Goal: Task Accomplishment & Management: Manage account settings

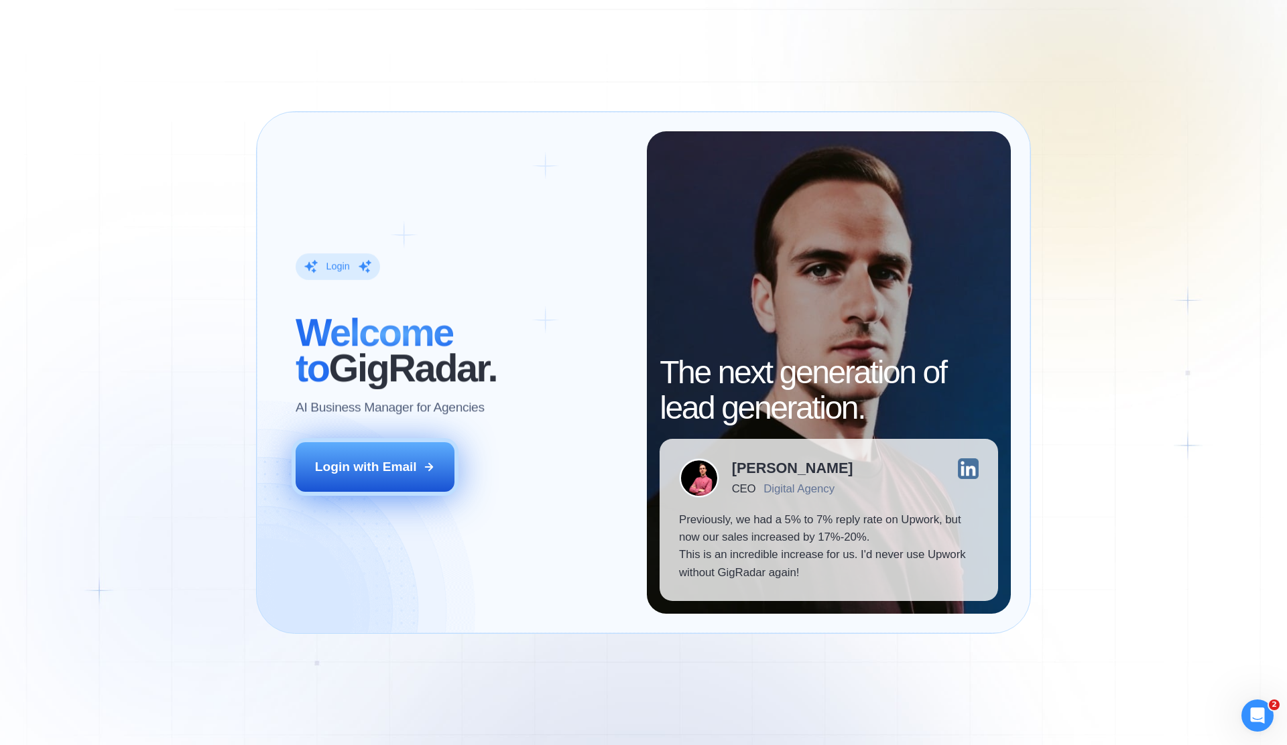
click at [415, 477] on button "Login with Email" at bounding box center [376, 467] width 160 height 50
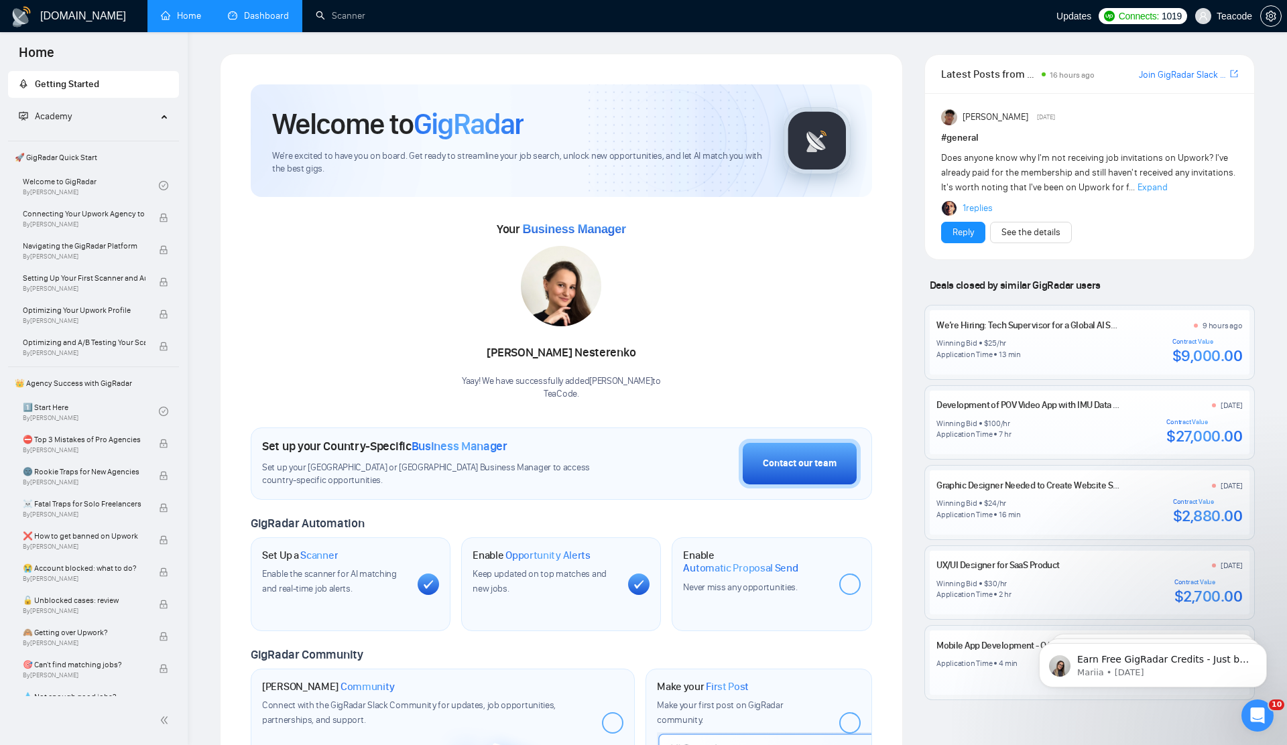
click at [246, 11] on link "Dashboard" at bounding box center [258, 15] width 61 height 11
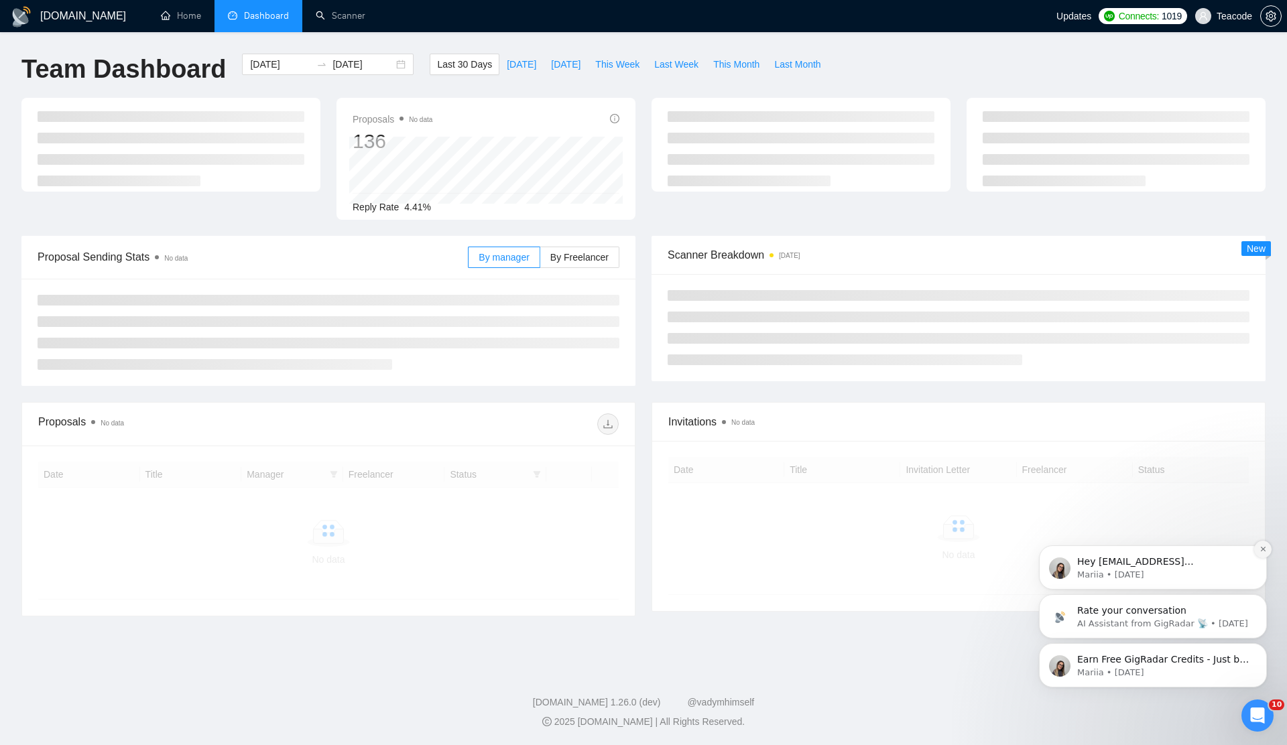
click at [1262, 549] on icon "Dismiss notification" at bounding box center [1263, 549] width 7 height 7
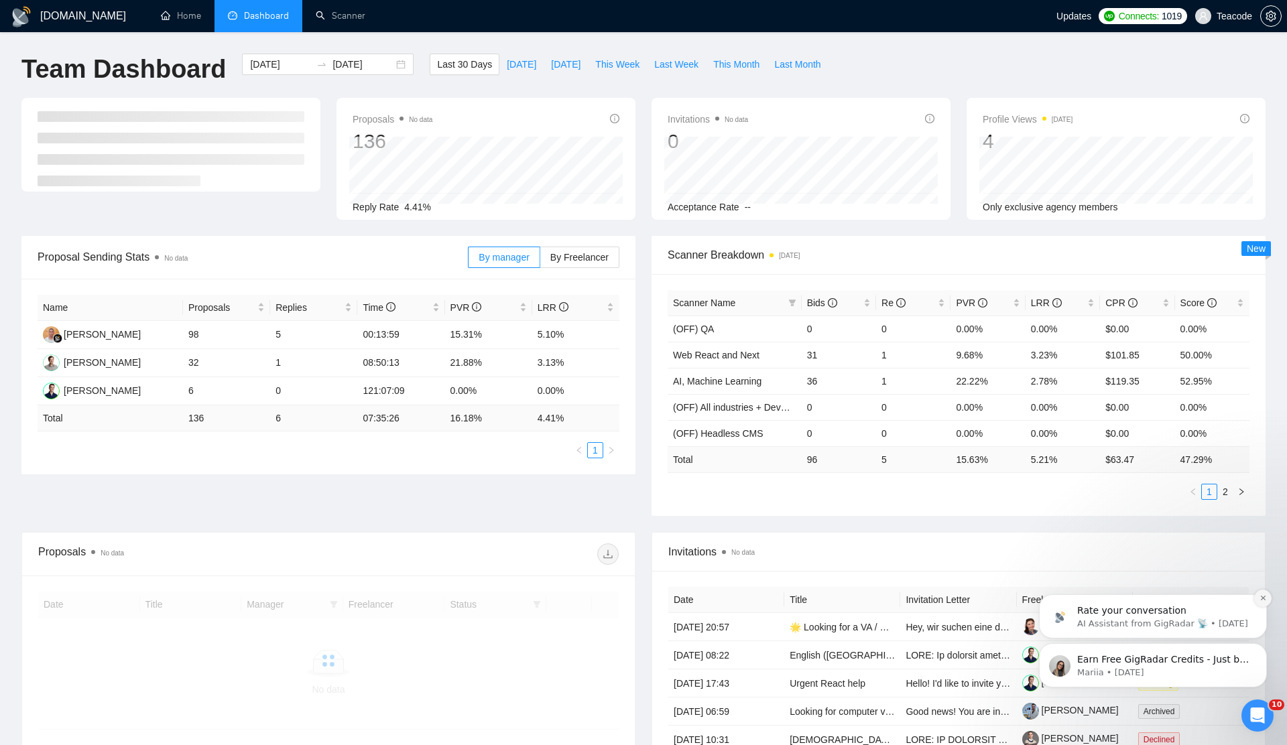
click at [1261, 600] on icon "Dismiss notification" at bounding box center [1262, 598] width 5 height 5
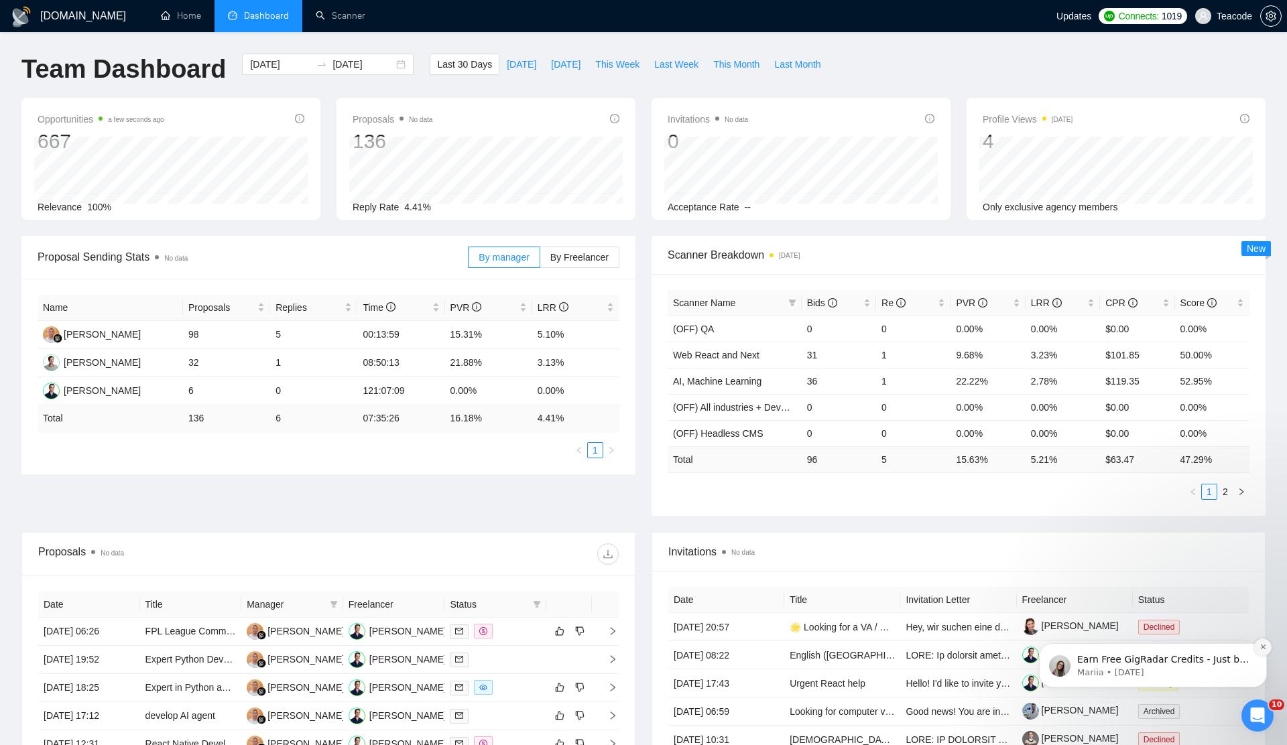
click at [1260, 649] on icon "Dismiss notification" at bounding box center [1263, 647] width 7 height 7
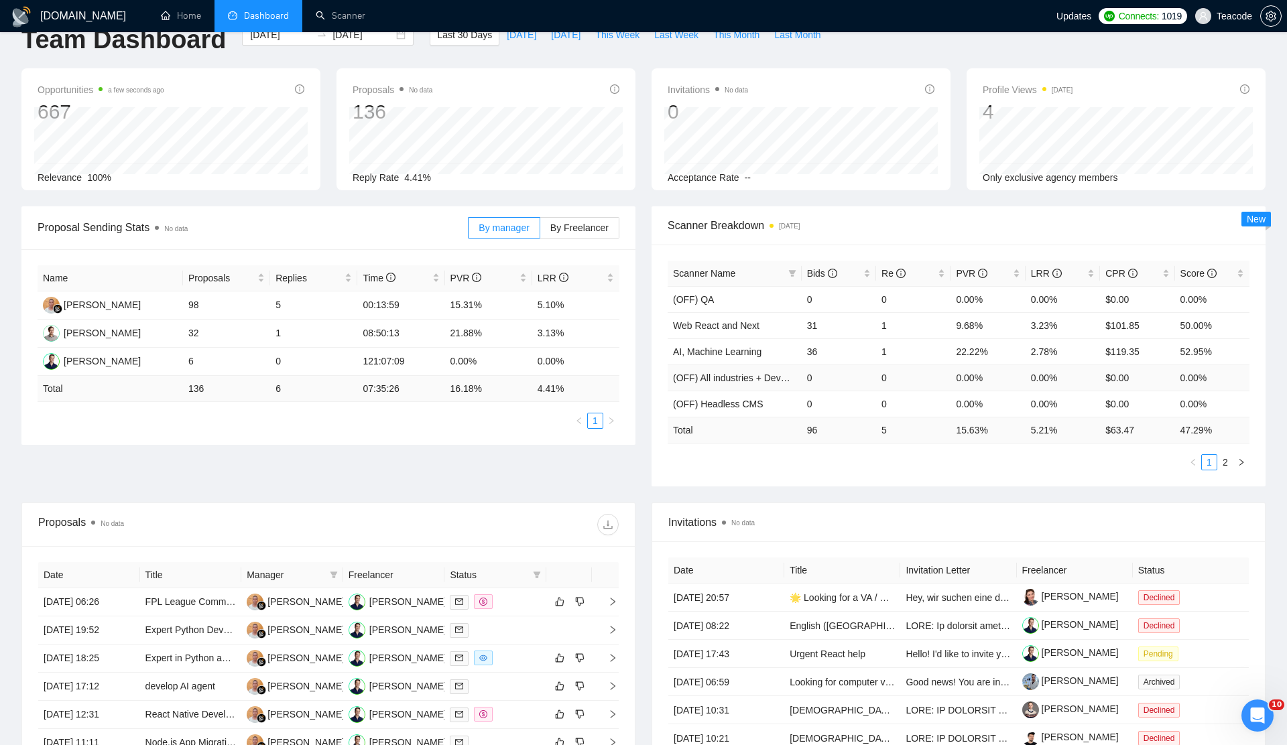
scroll to position [34, 0]
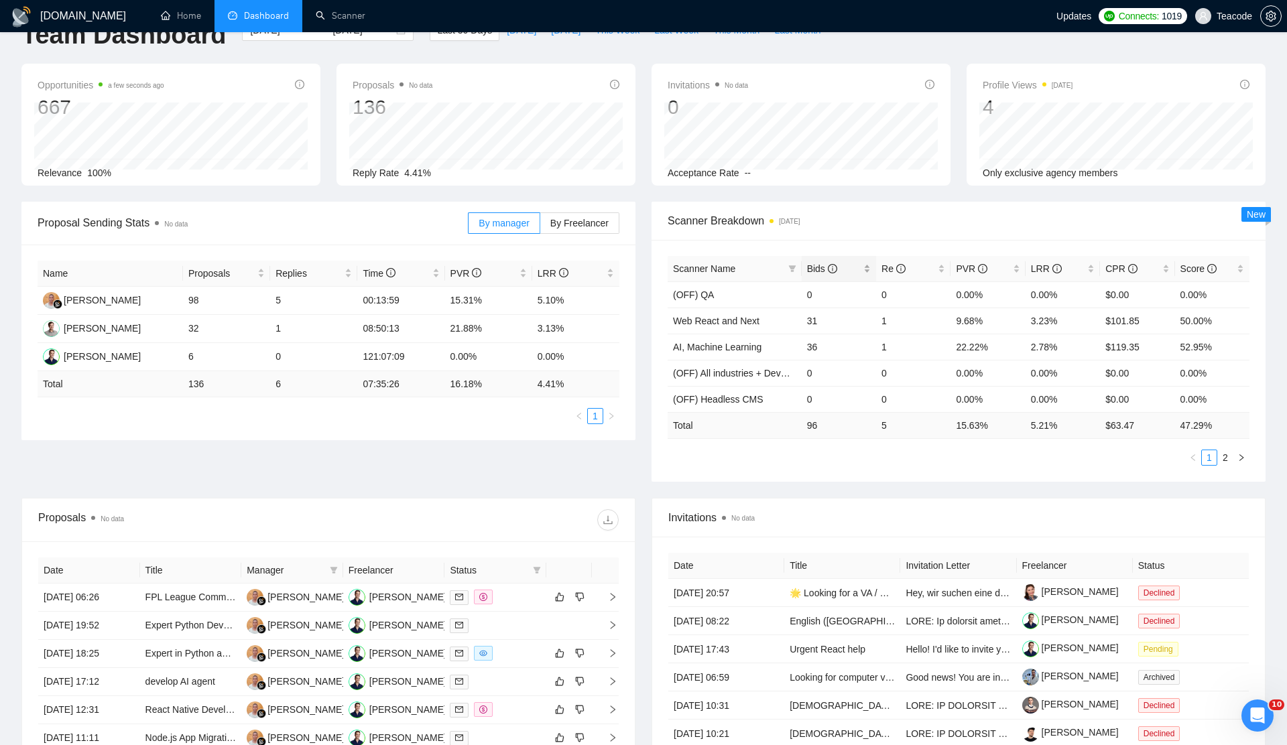
click at [843, 268] on span "Bids" at bounding box center [834, 268] width 54 height 15
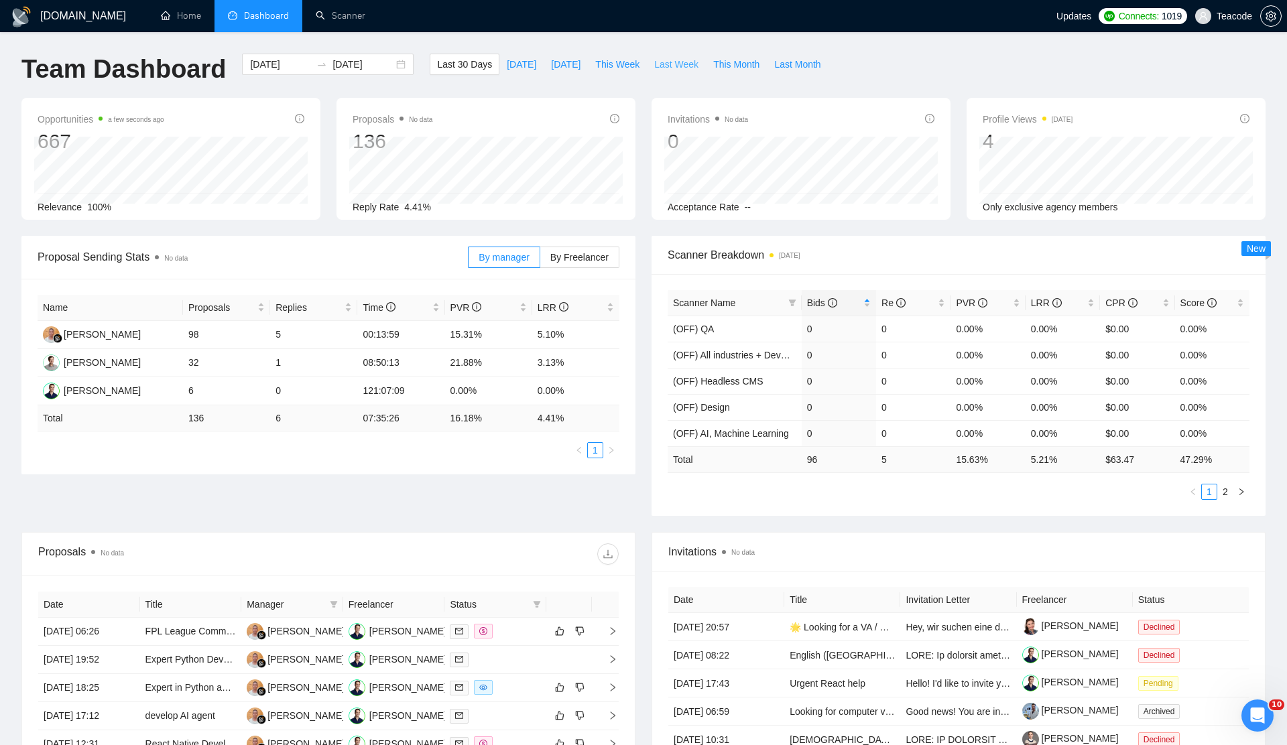
click at [668, 63] on span "Last Week" at bounding box center [676, 64] width 44 height 15
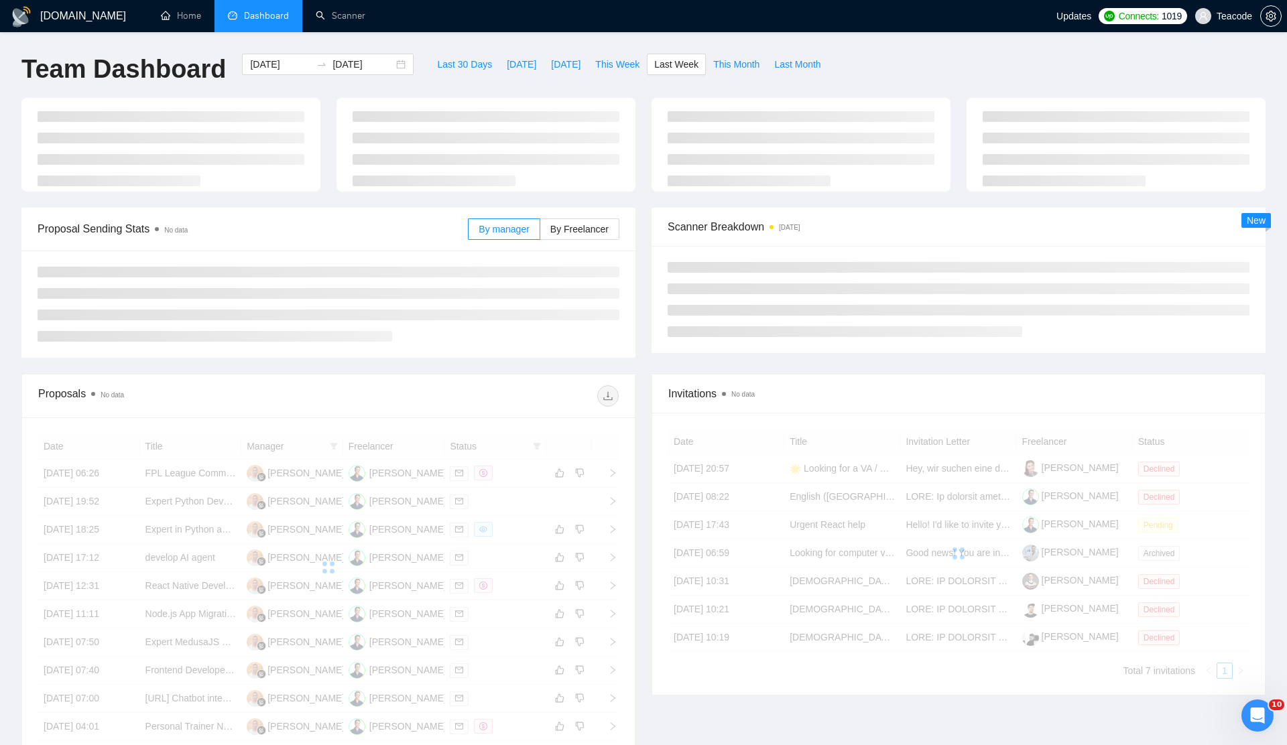
type input "2025-08-04"
type input "2025-08-10"
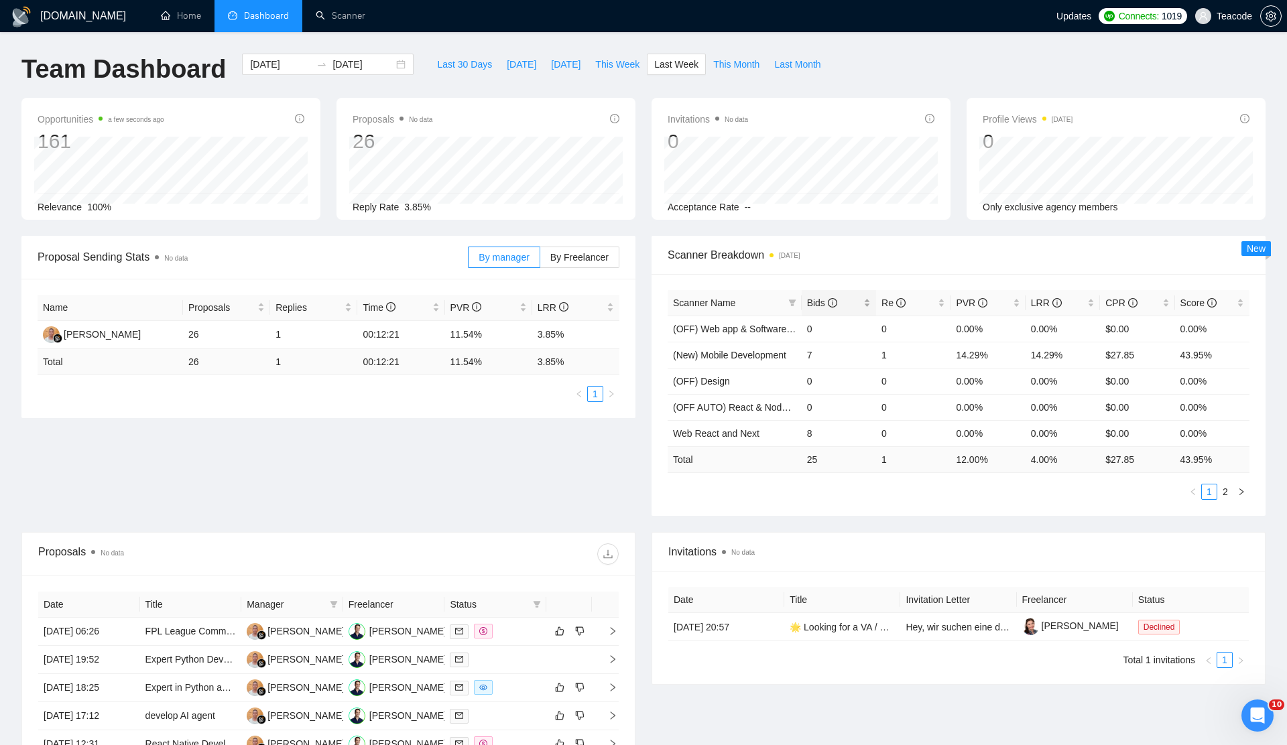
click at [856, 301] on span "Bids" at bounding box center [834, 303] width 54 height 15
click at [333, 13] on link "Scanner" at bounding box center [341, 15] width 50 height 11
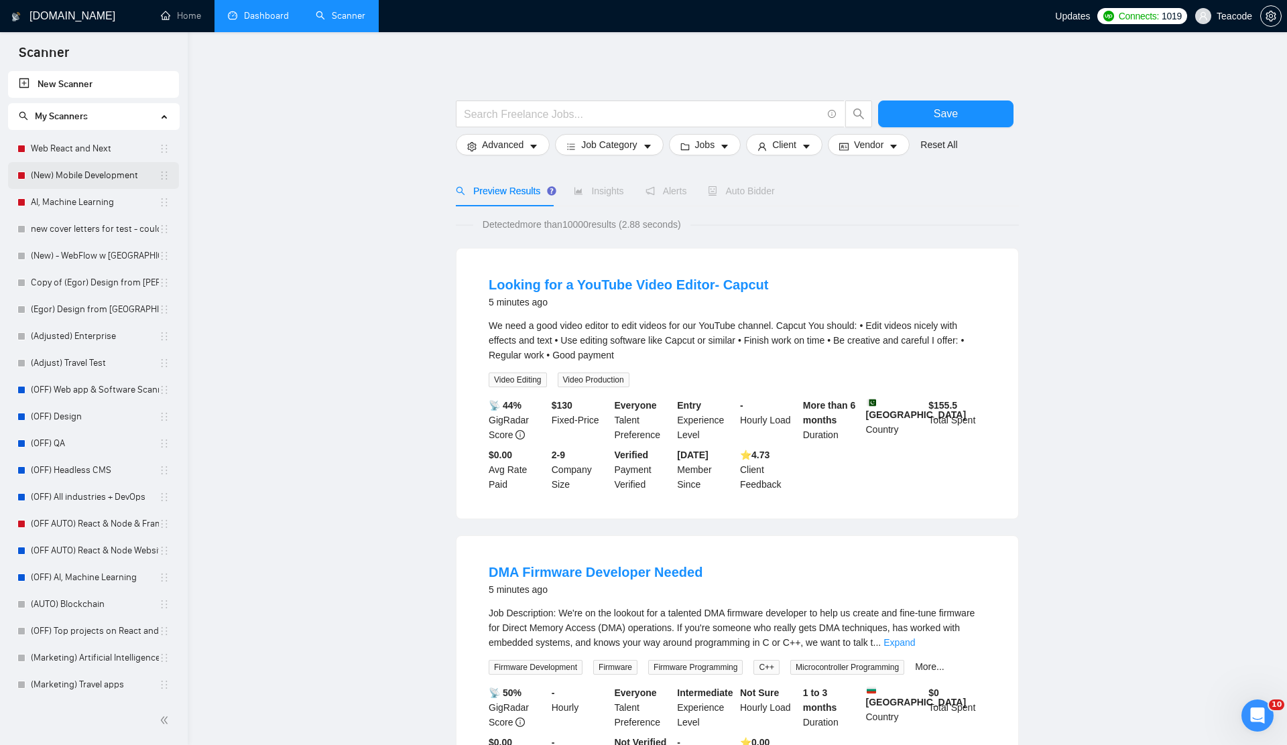
click at [101, 173] on link "(New) Mobile Development" at bounding box center [95, 175] width 128 height 27
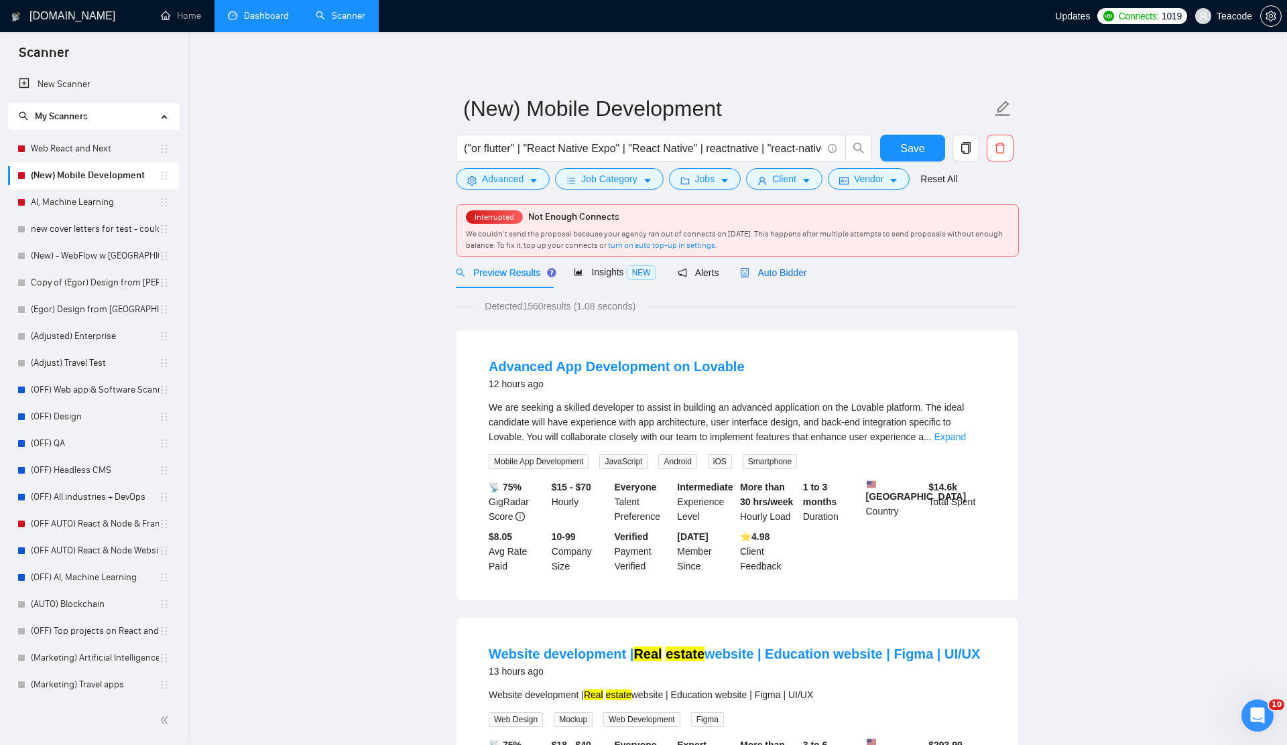
click at [768, 277] on span "Auto Bidder" at bounding box center [773, 272] width 66 height 11
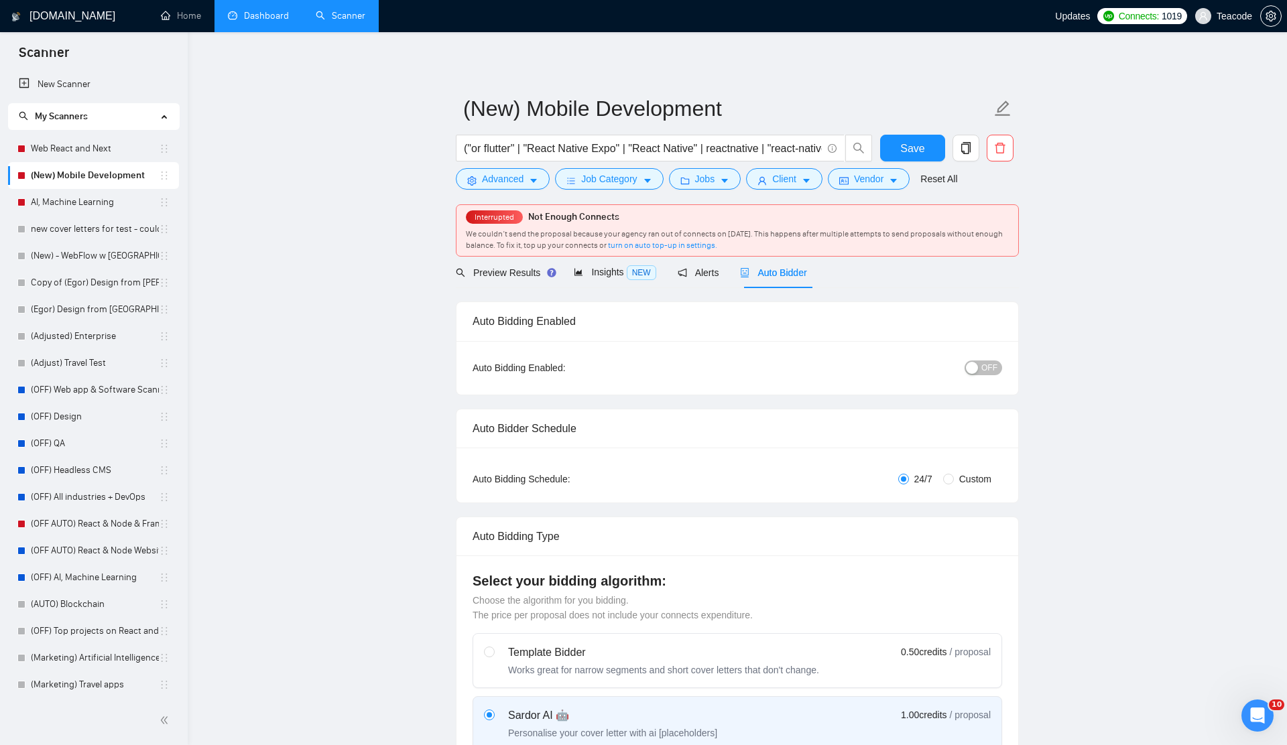
checkbox input "true"
